Goal: Task Accomplishment & Management: Manage account settings

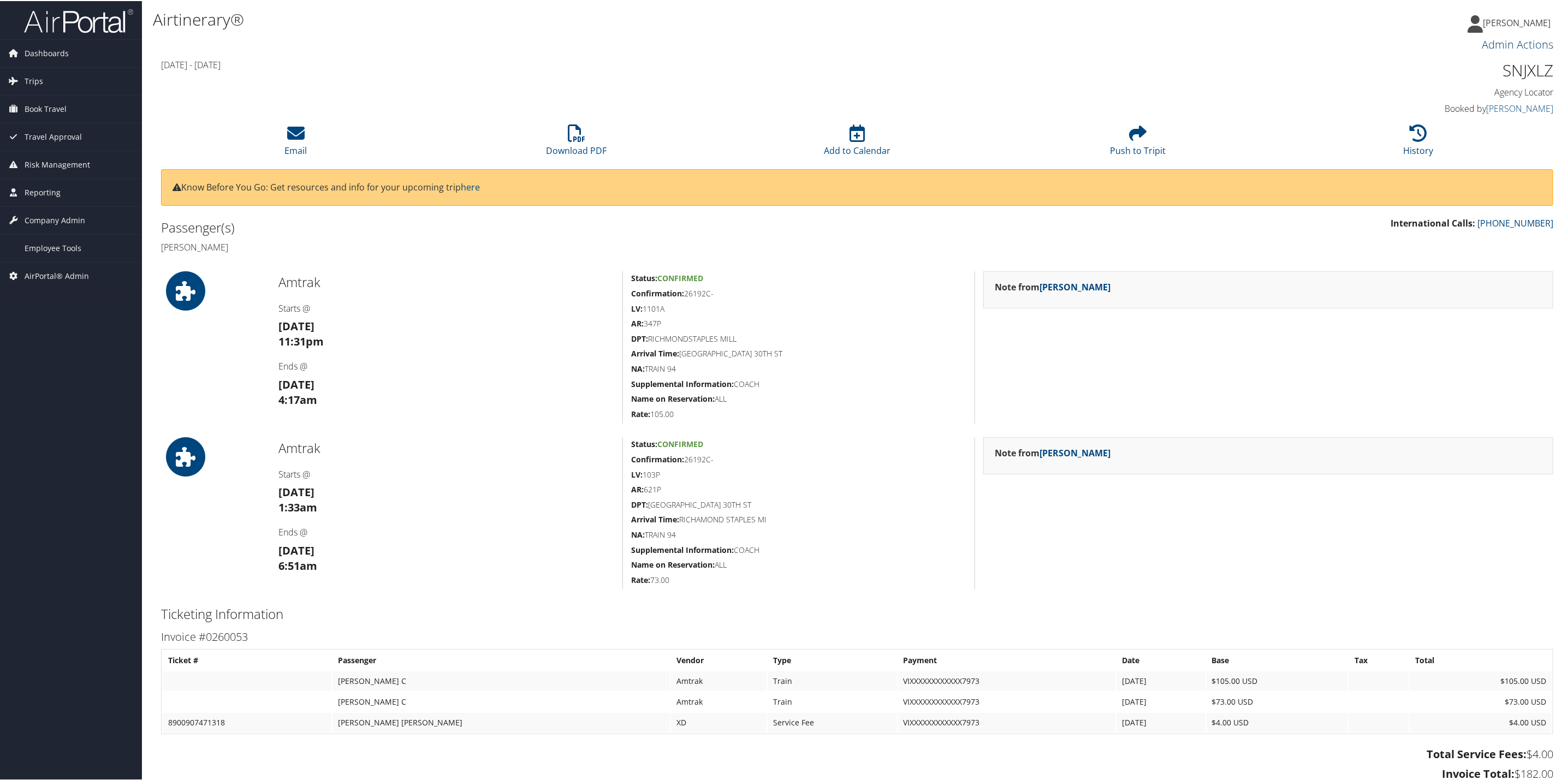
click at [1515, 46] on link "Admin Actions" at bounding box center [1517, 43] width 71 height 14
click at [1233, 82] on div "SNJXLZ Agency Locator" at bounding box center [1385, 78] width 336 height 40
click at [1490, 42] on link "Admin Actions" at bounding box center [1517, 43] width 71 height 14
click at [1482, 23] on icon at bounding box center [1474, 23] width 15 height 17
click at [1442, 191] on link "Sign Out" at bounding box center [1487, 196] width 122 height 19
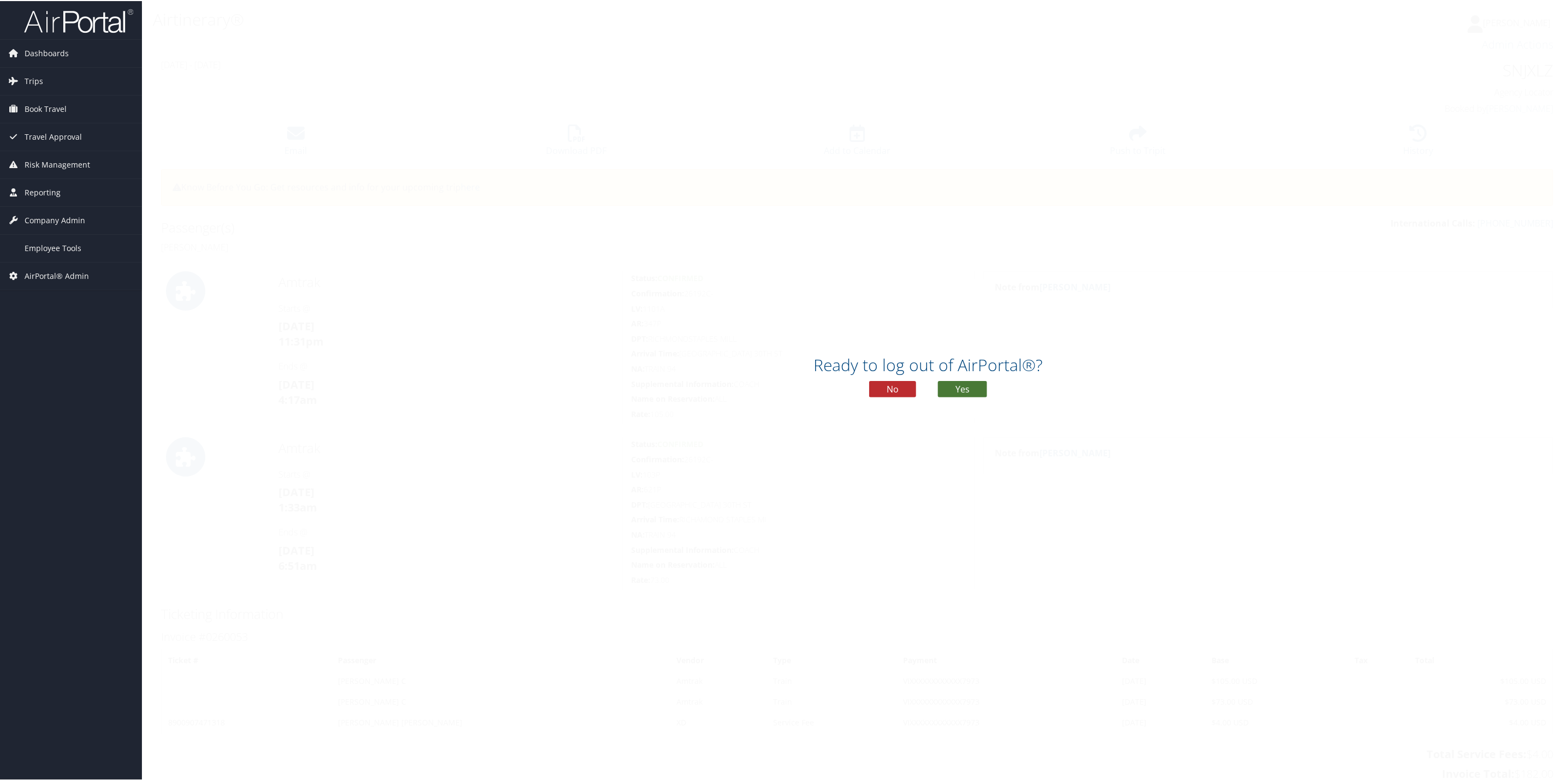
click at [977, 385] on button "Yes" at bounding box center [962, 388] width 49 height 16
